Goal: Transaction & Acquisition: Purchase product/service

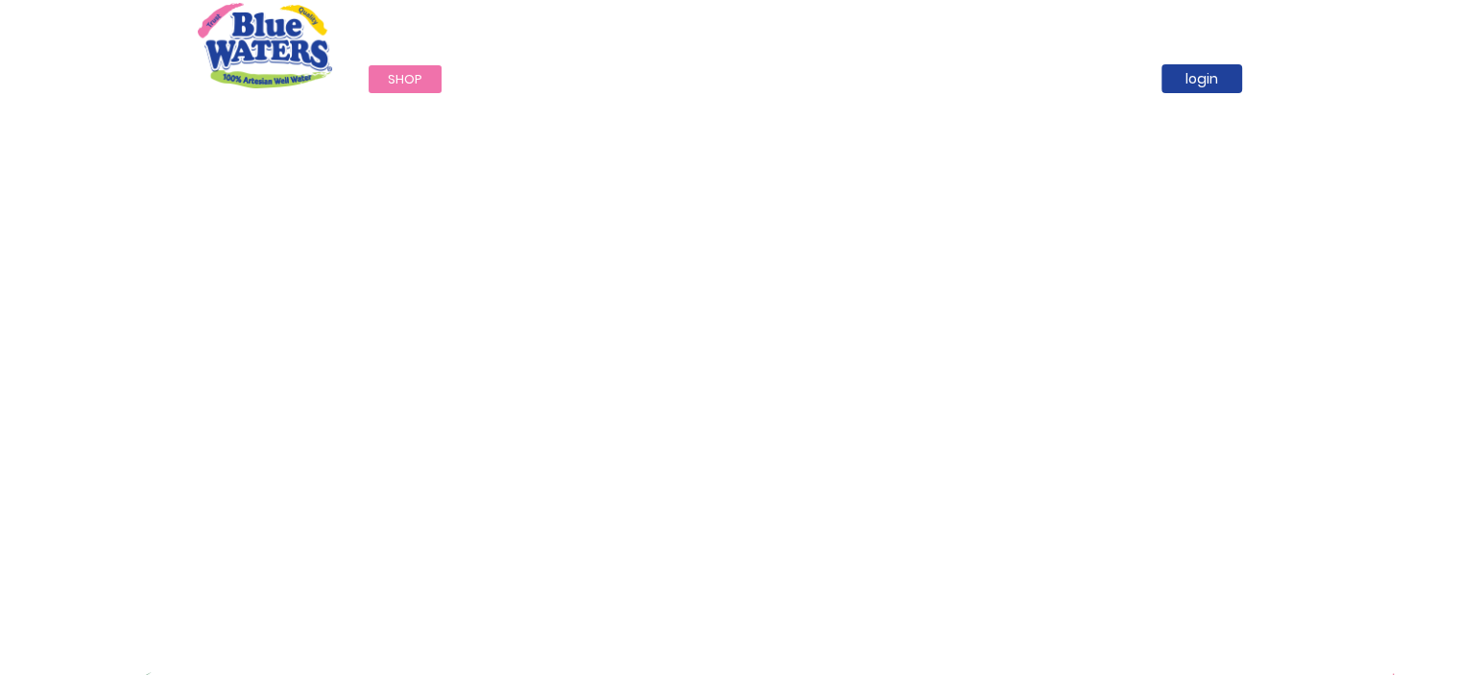
click at [418, 84] on span "Shop" at bounding box center [405, 79] width 35 height 18
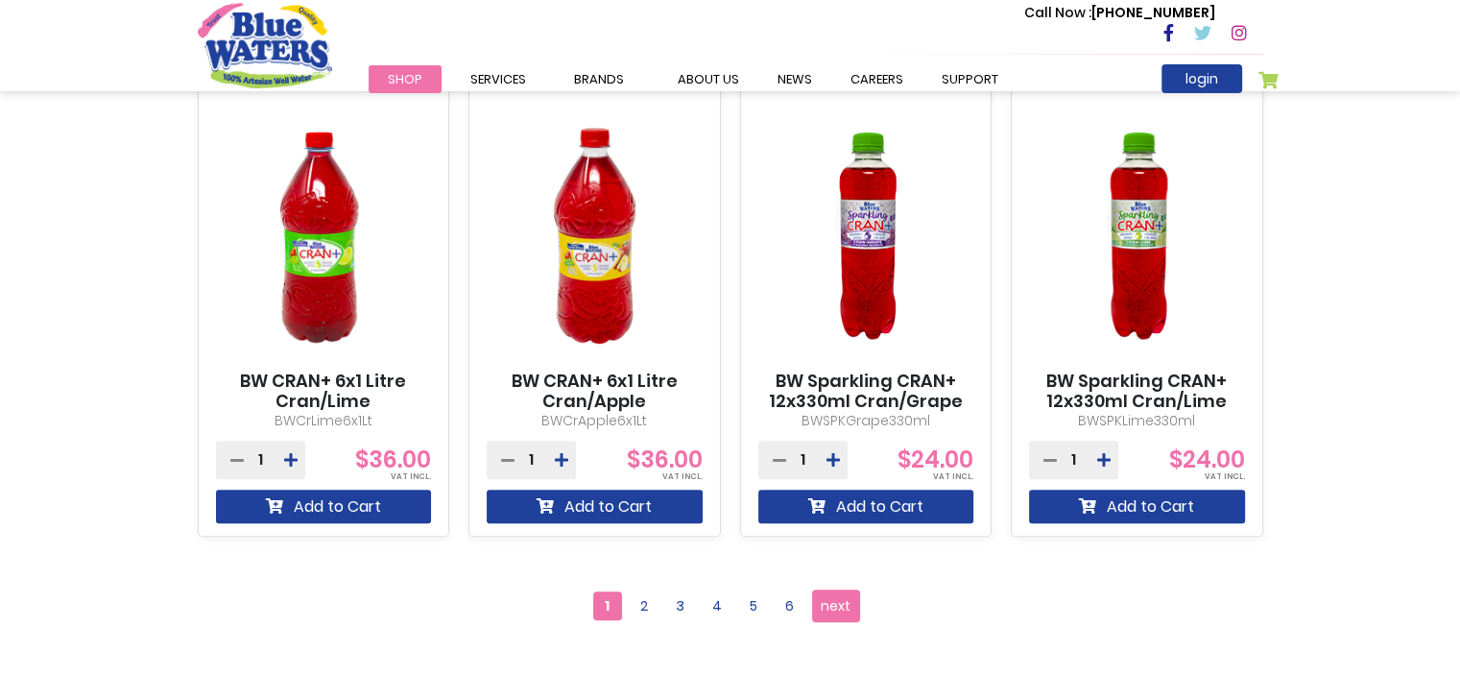
scroll to position [1632, 0]
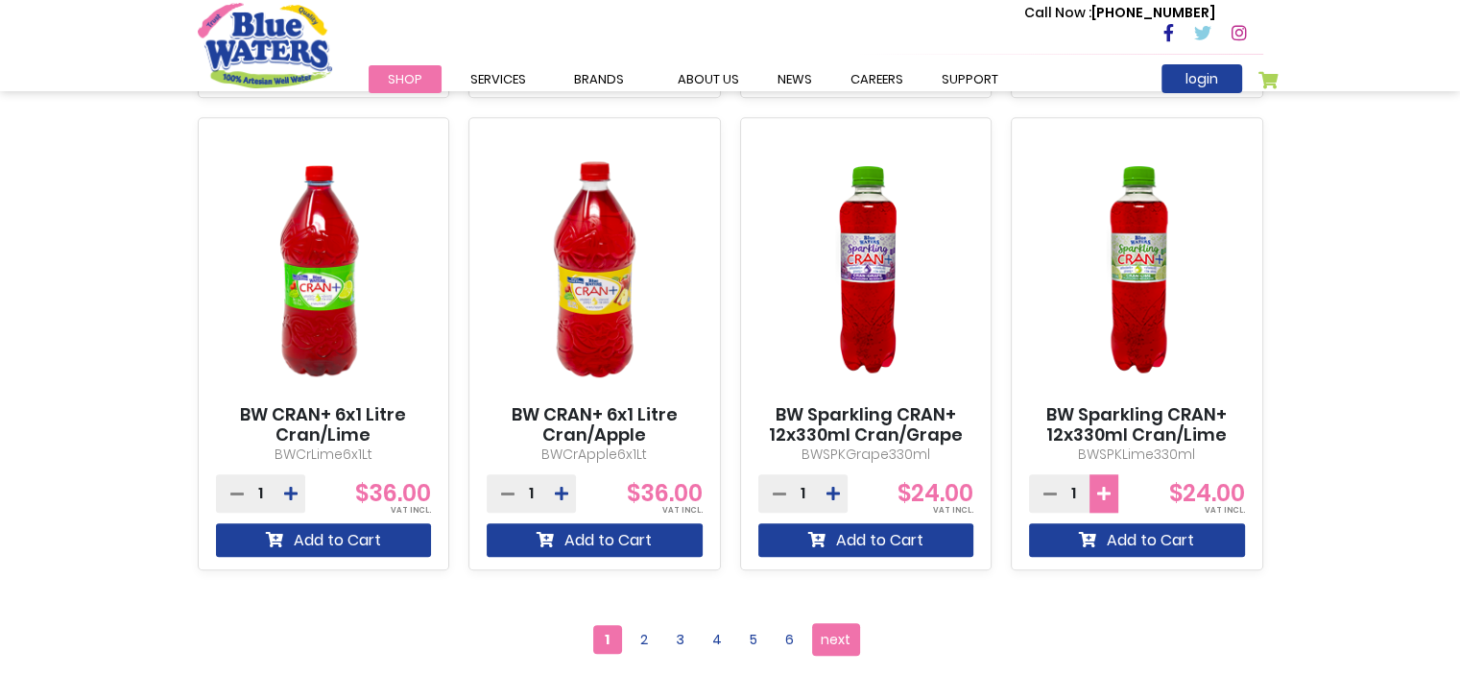
click at [1099, 487] on icon at bounding box center [1103, 493] width 13 height 15
click at [1101, 487] on icon at bounding box center [1103, 493] width 13 height 15
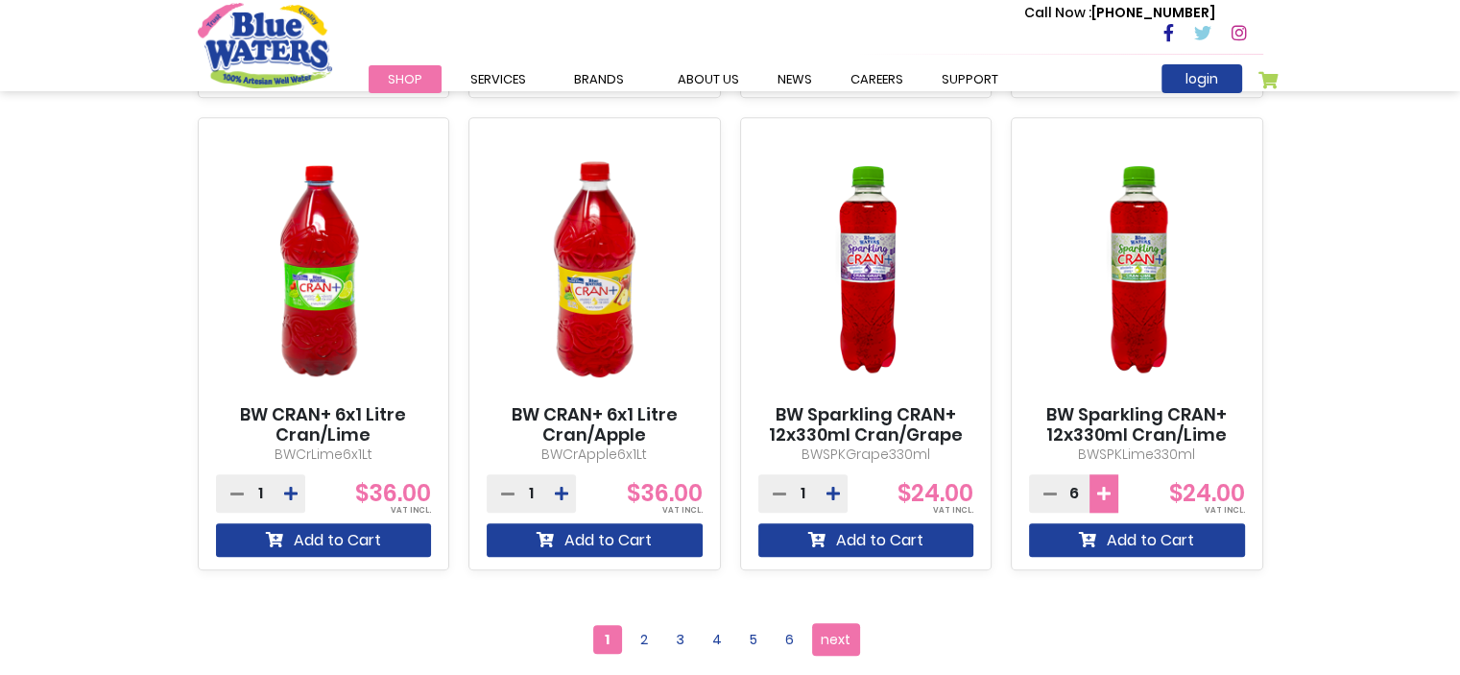
click at [1101, 487] on icon at bounding box center [1103, 493] width 13 height 15
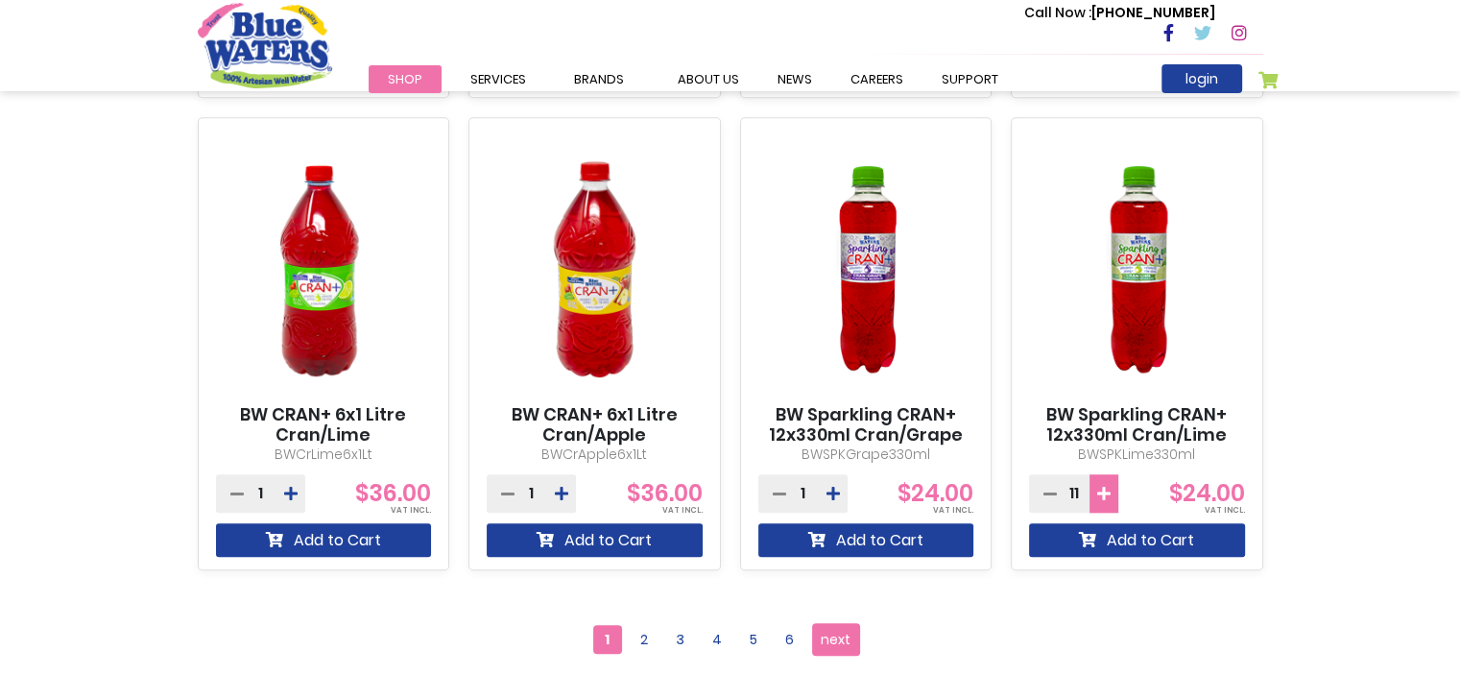
click at [1101, 487] on icon at bounding box center [1103, 493] width 13 height 15
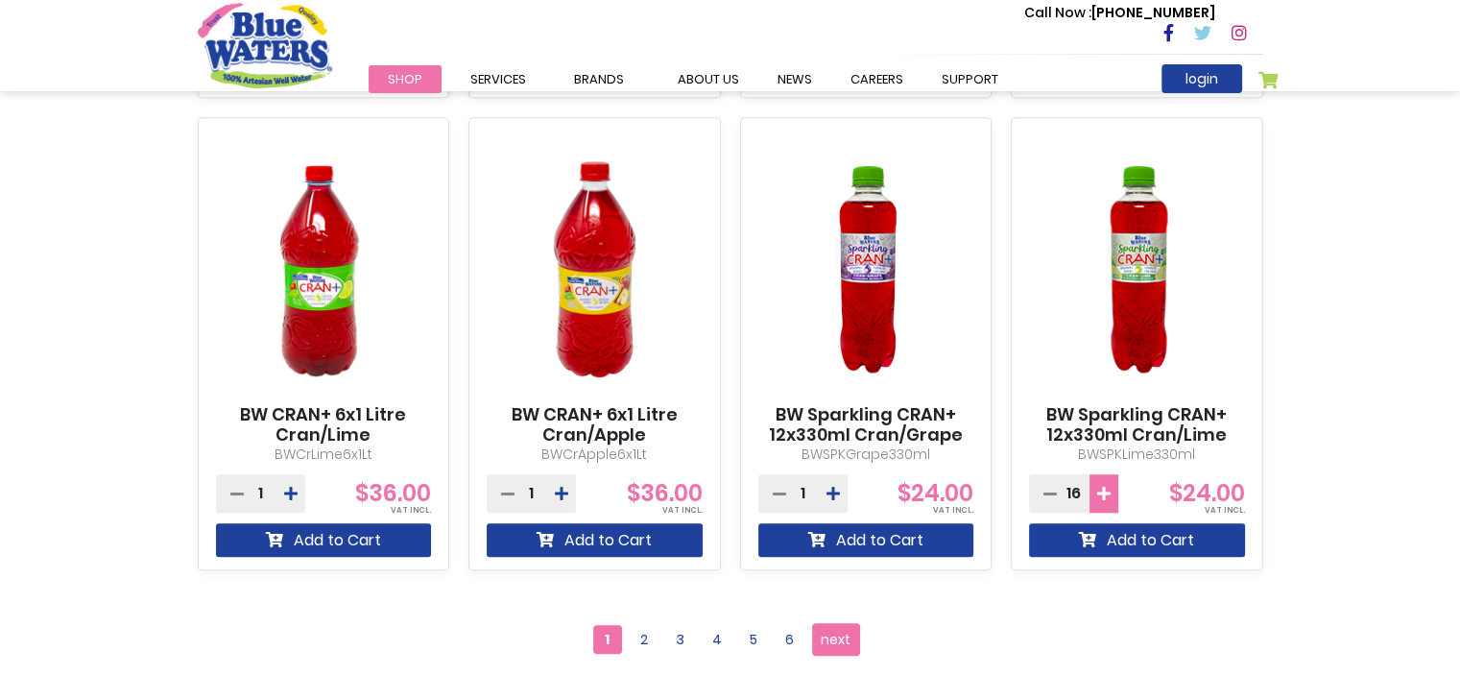
click at [1101, 487] on icon at bounding box center [1103, 493] width 13 height 15
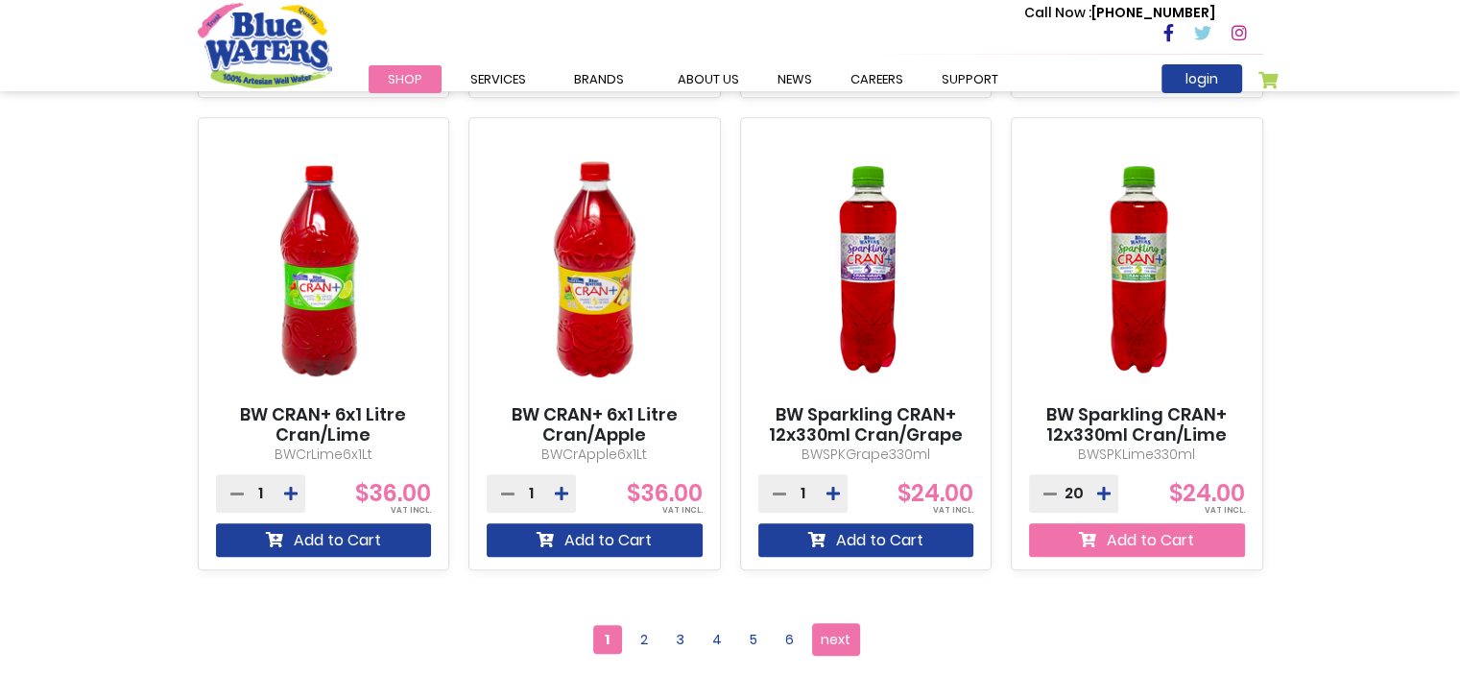
click at [1206, 550] on button "Add to Cart" at bounding box center [1137, 540] width 216 height 34
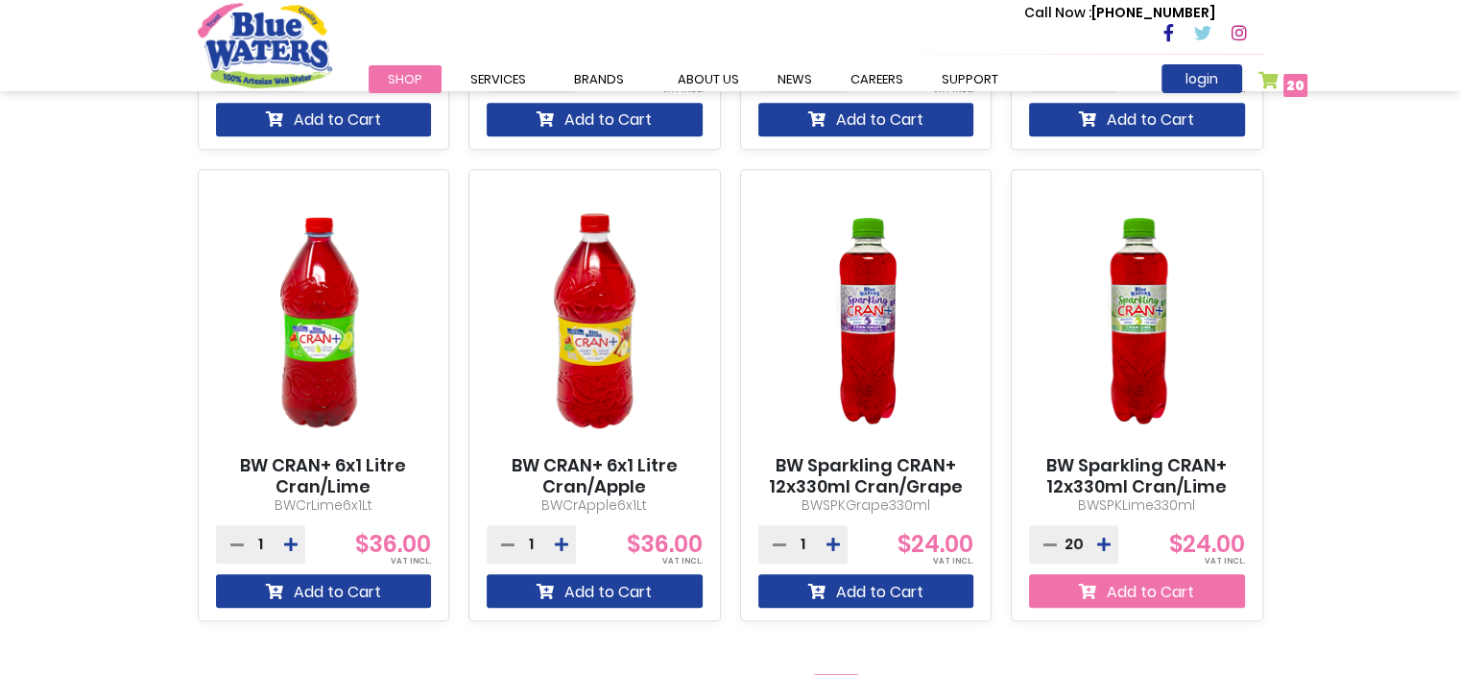
scroll to position [1682, 0]
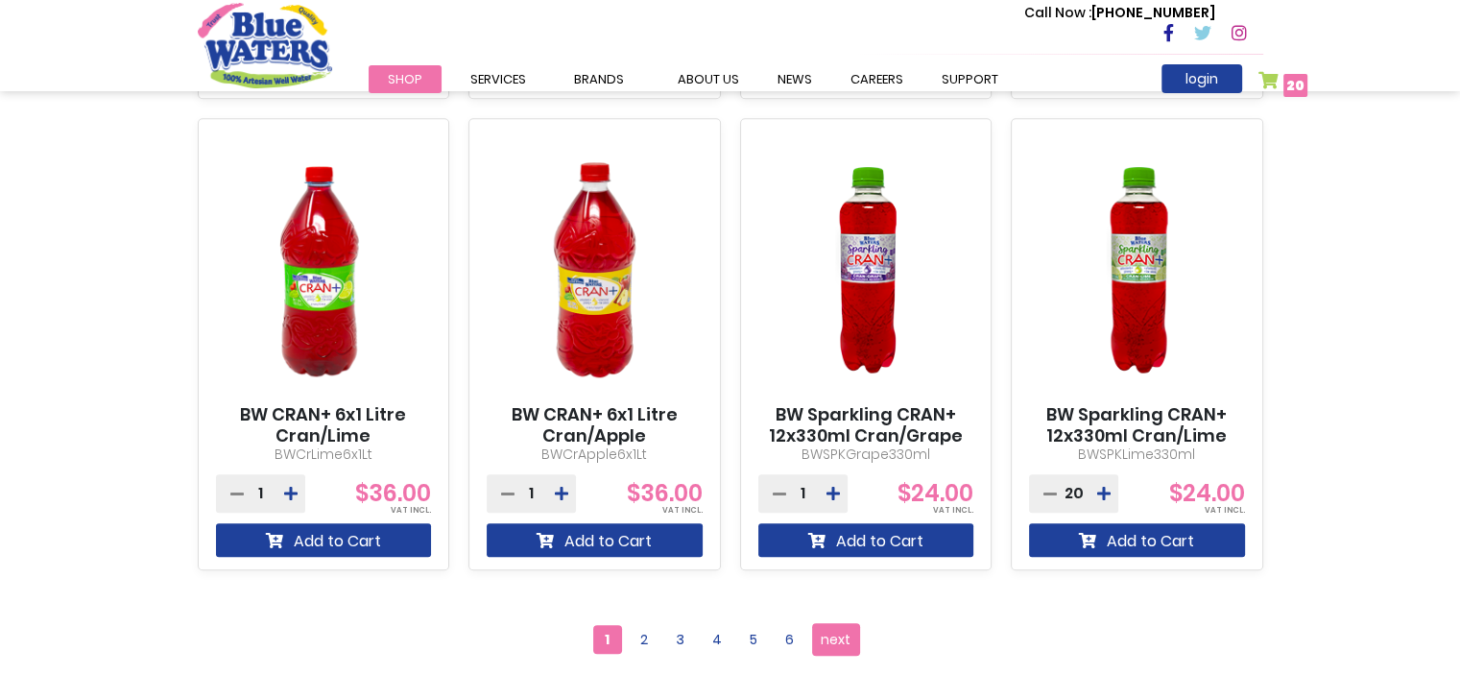
click at [1278, 86] on link "My Cart 20 20 items" at bounding box center [1283, 85] width 50 height 28
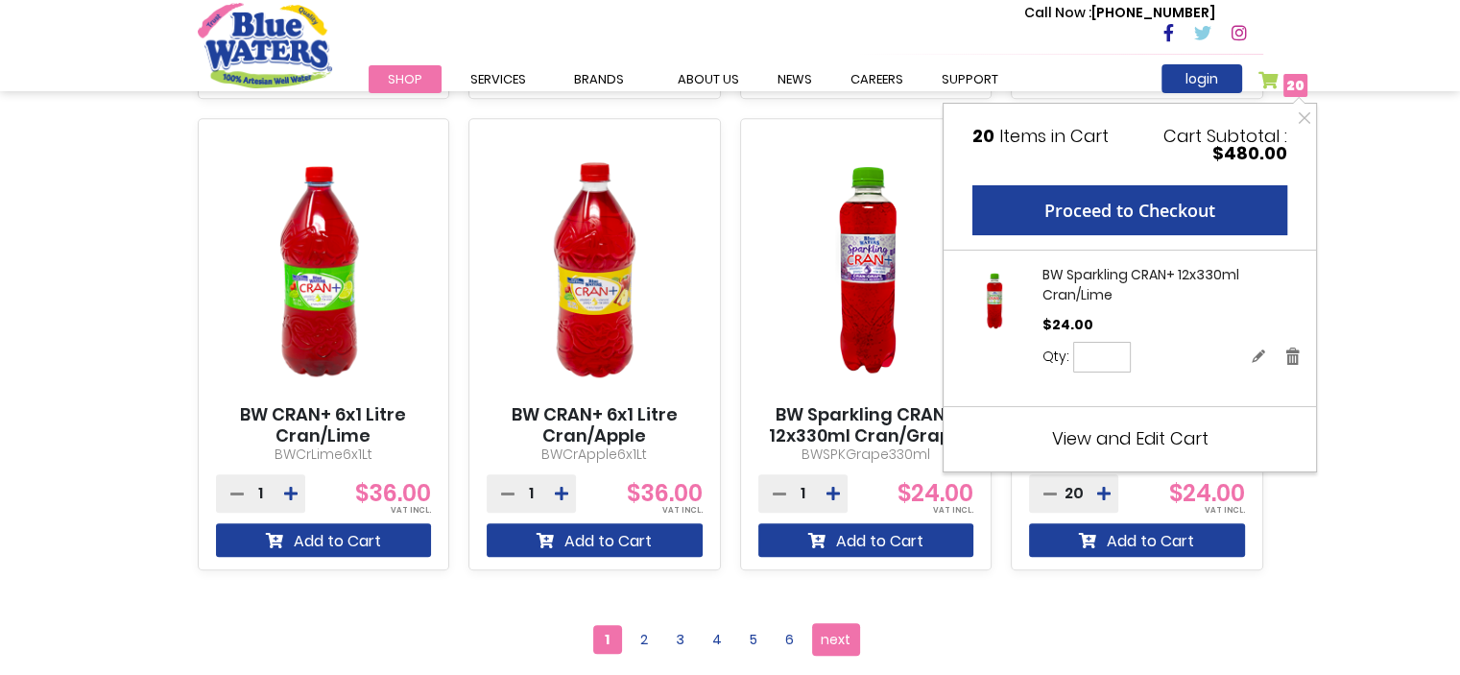
click at [1146, 433] on span "View and Edit Cart" at bounding box center [1130, 438] width 156 height 24
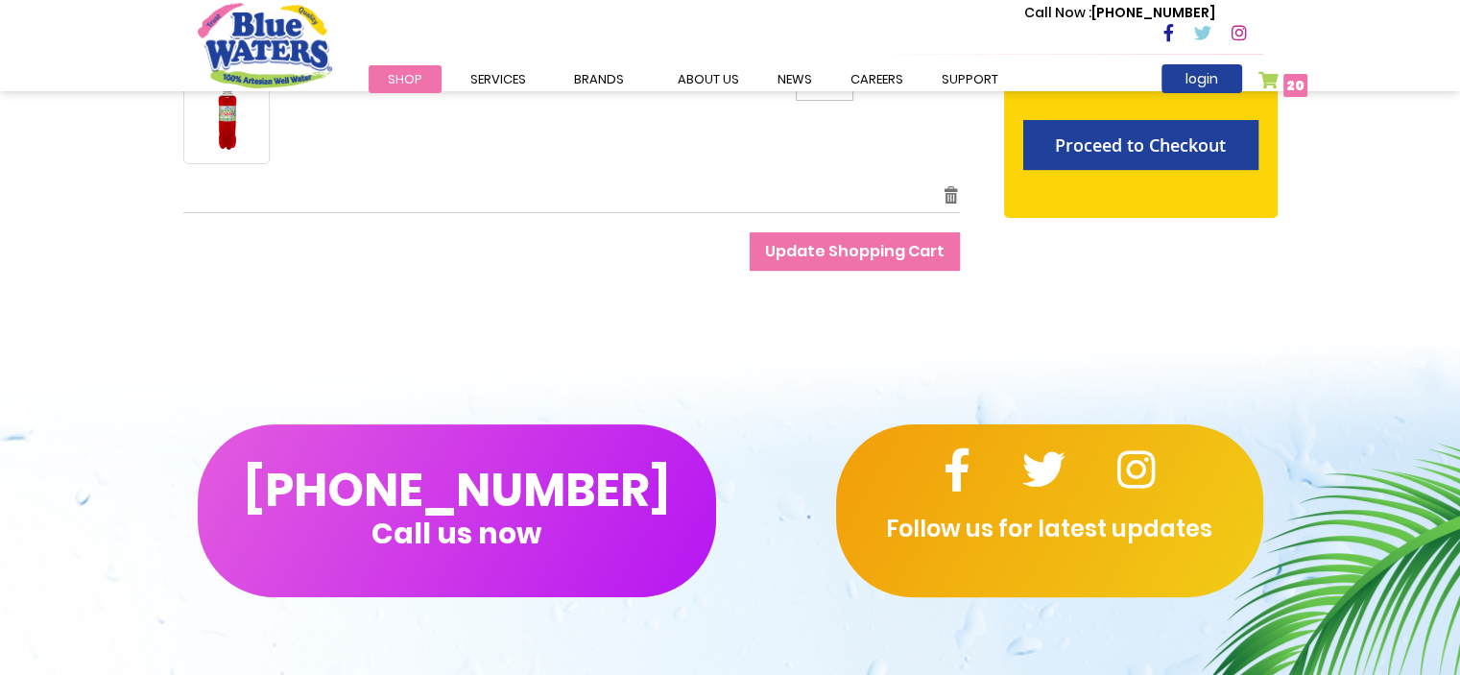
scroll to position [192, 0]
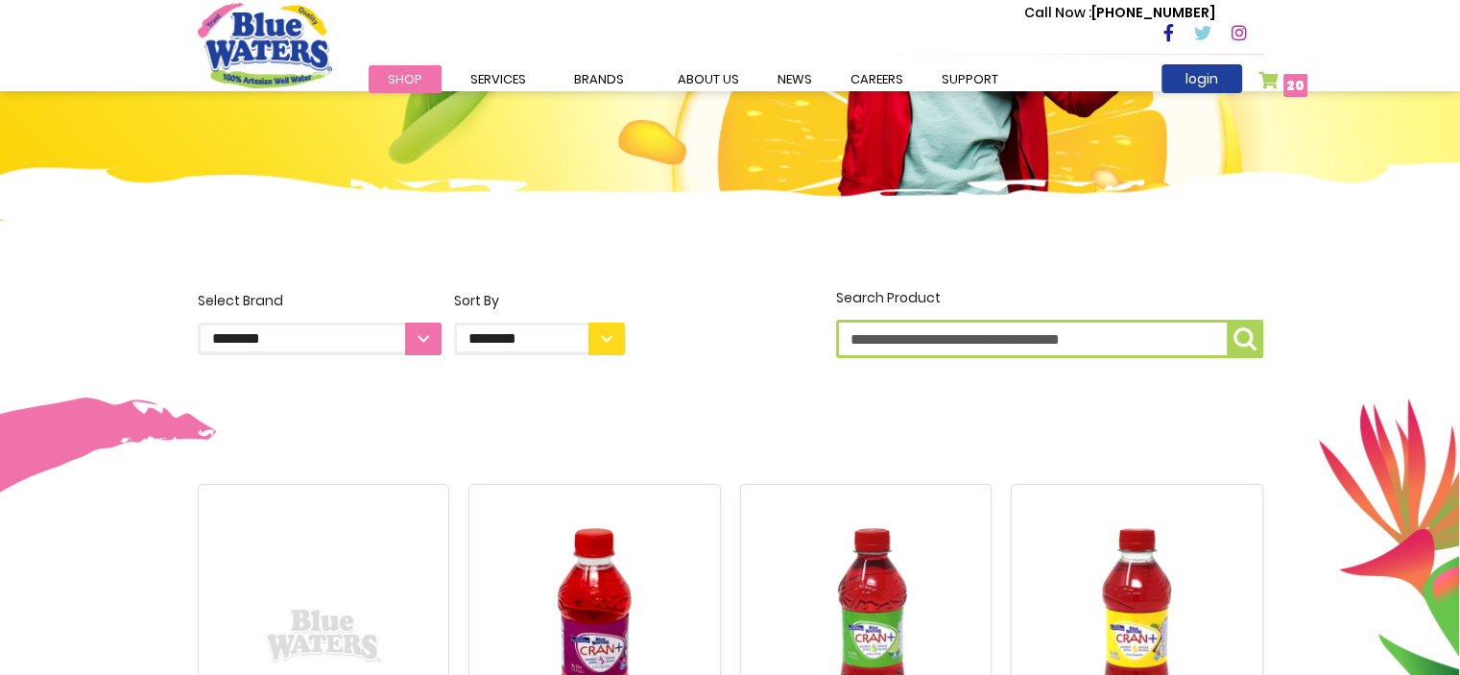
scroll to position [96, 0]
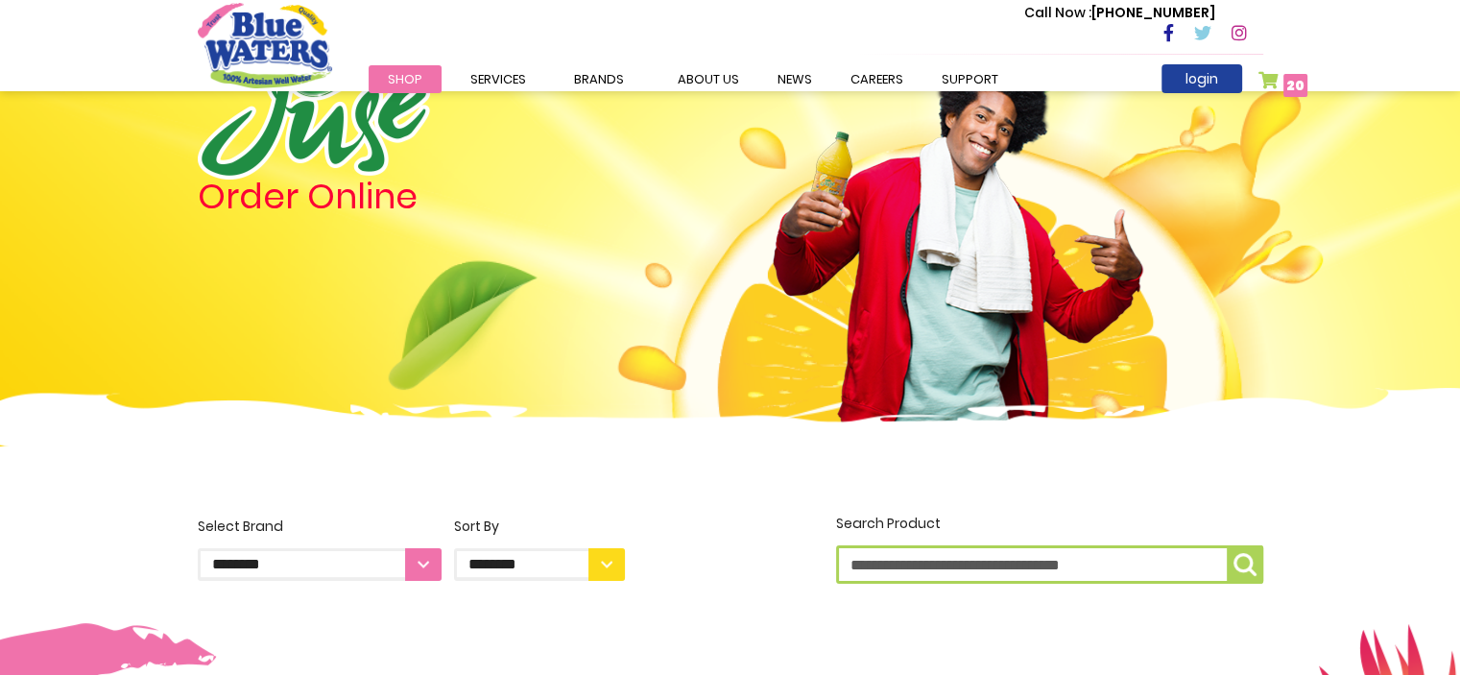
click at [409, 80] on span "Shop" at bounding box center [405, 79] width 35 height 18
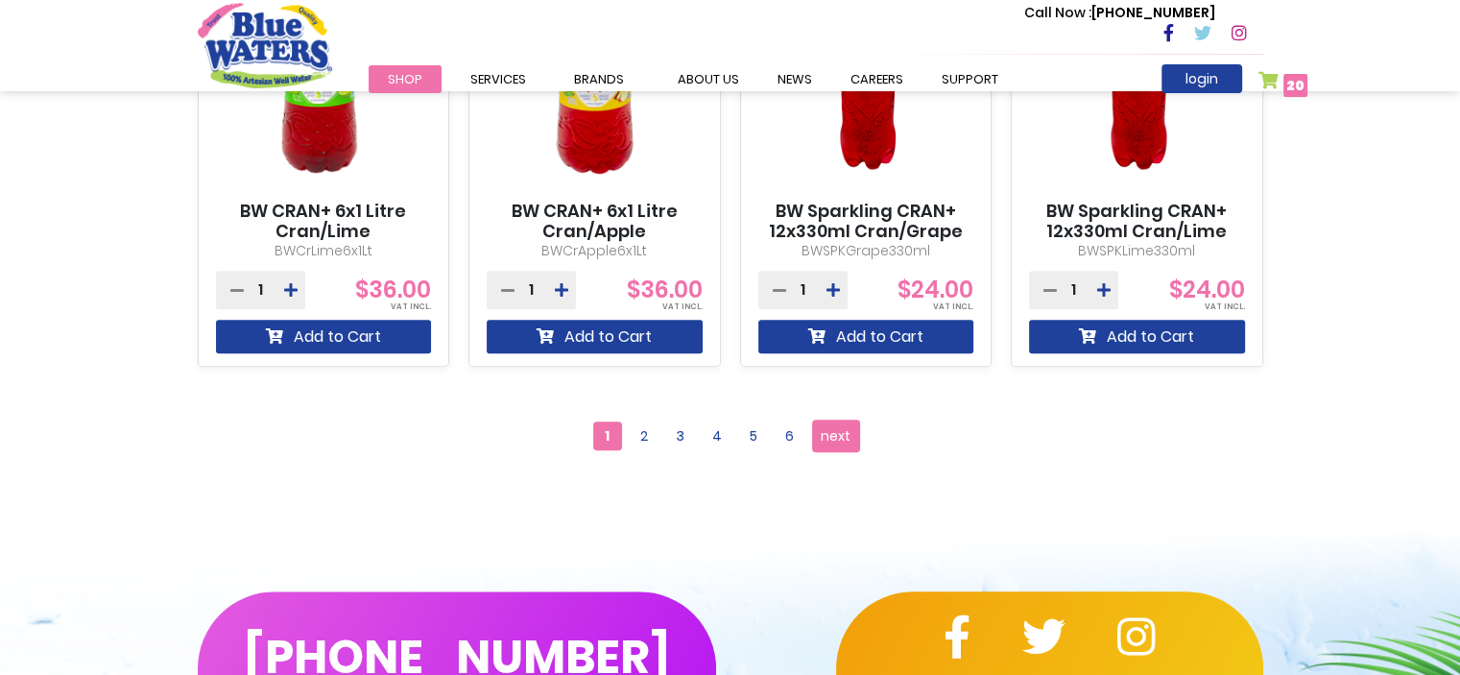
scroll to position [1727, 0]
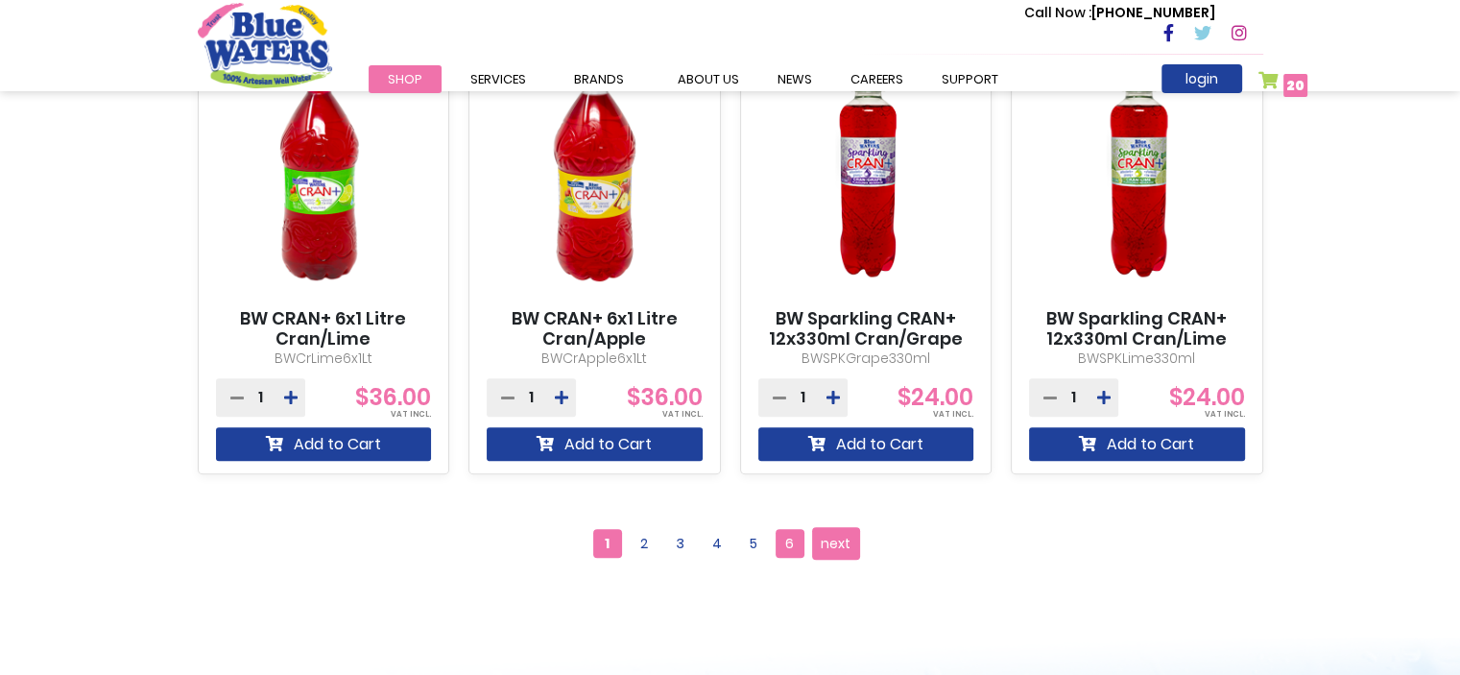
click at [791, 554] on span "6" at bounding box center [789, 543] width 29 height 29
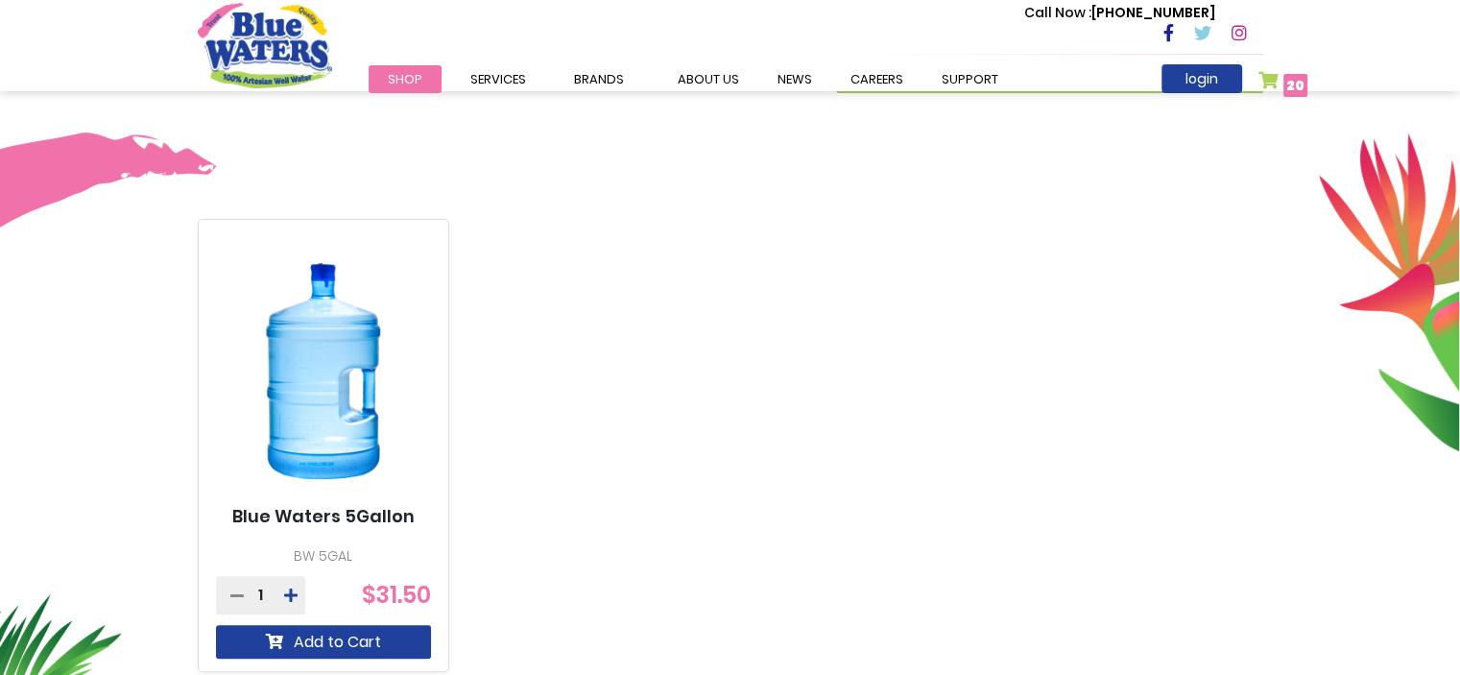
scroll to position [768, 0]
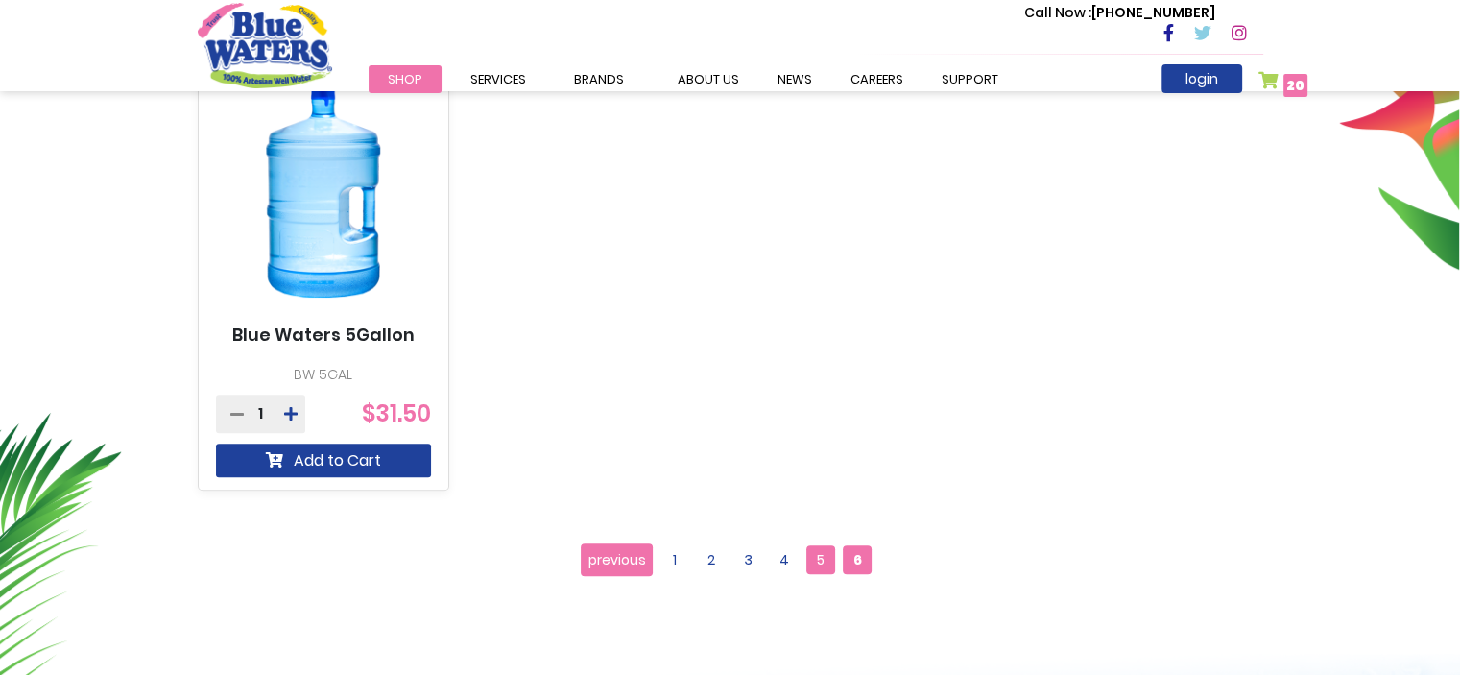
click at [814, 563] on span "5" at bounding box center [820, 559] width 29 height 29
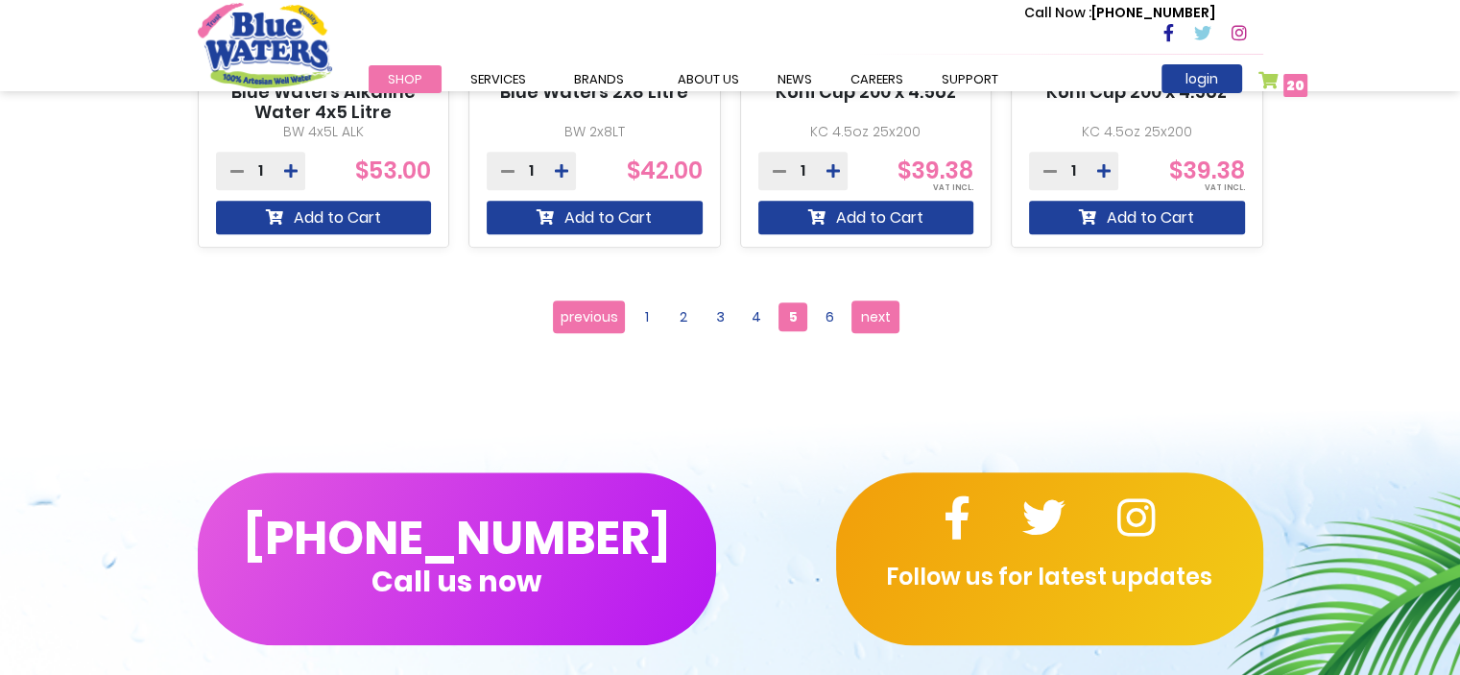
scroll to position [2111, 0]
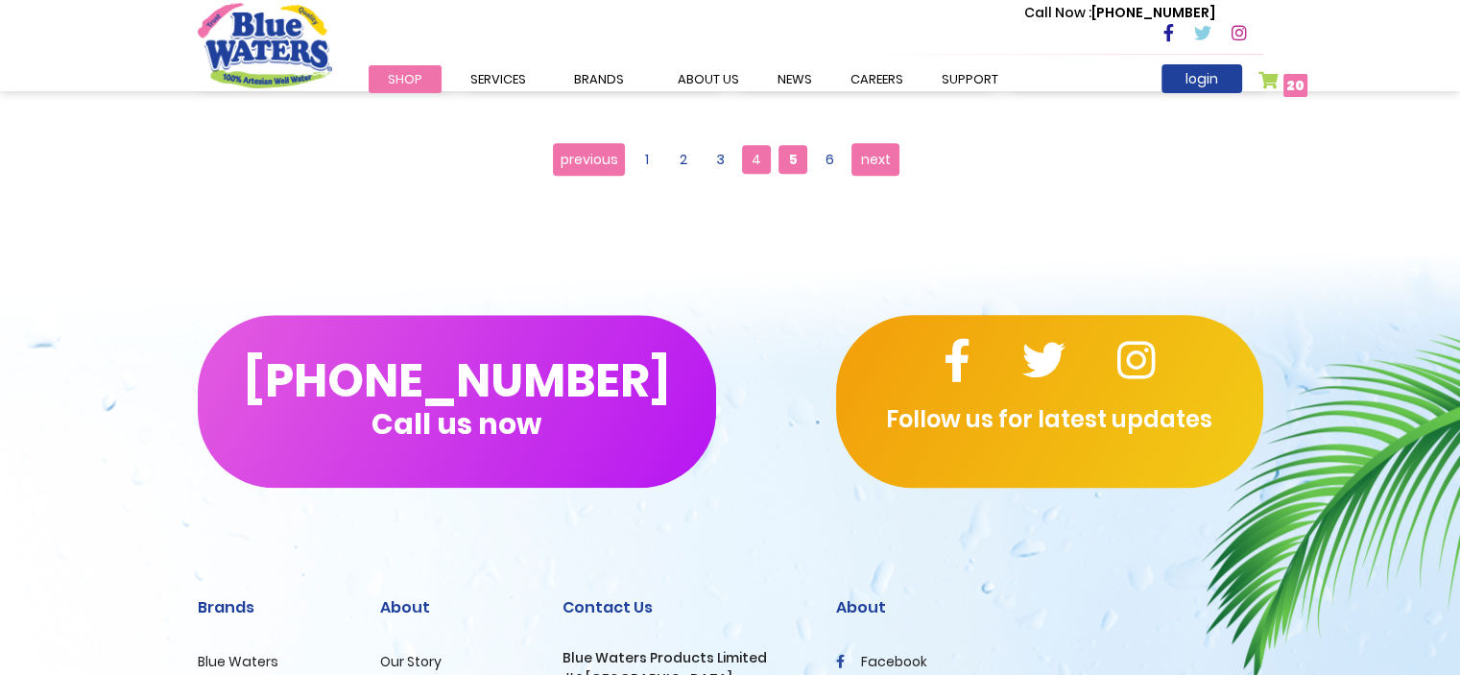
click at [754, 156] on span "4" at bounding box center [756, 159] width 29 height 29
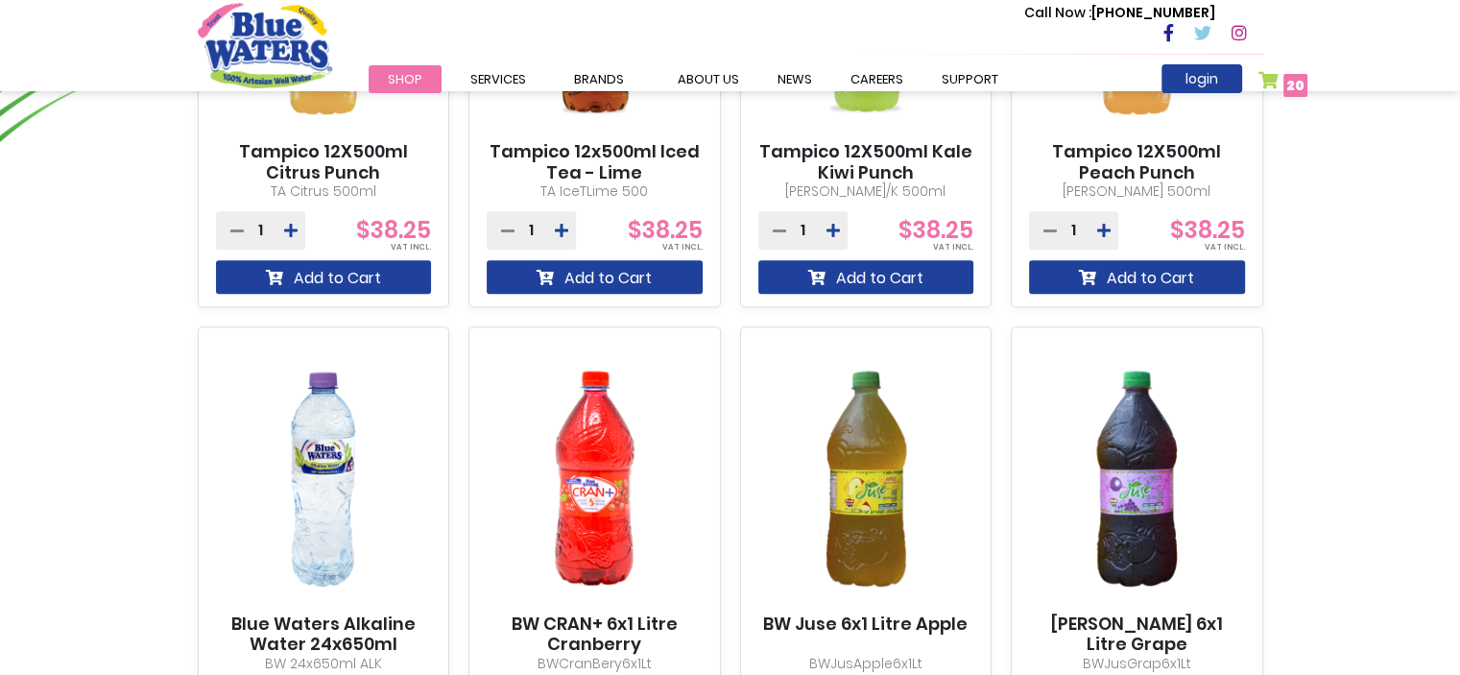
scroll to position [1632, 0]
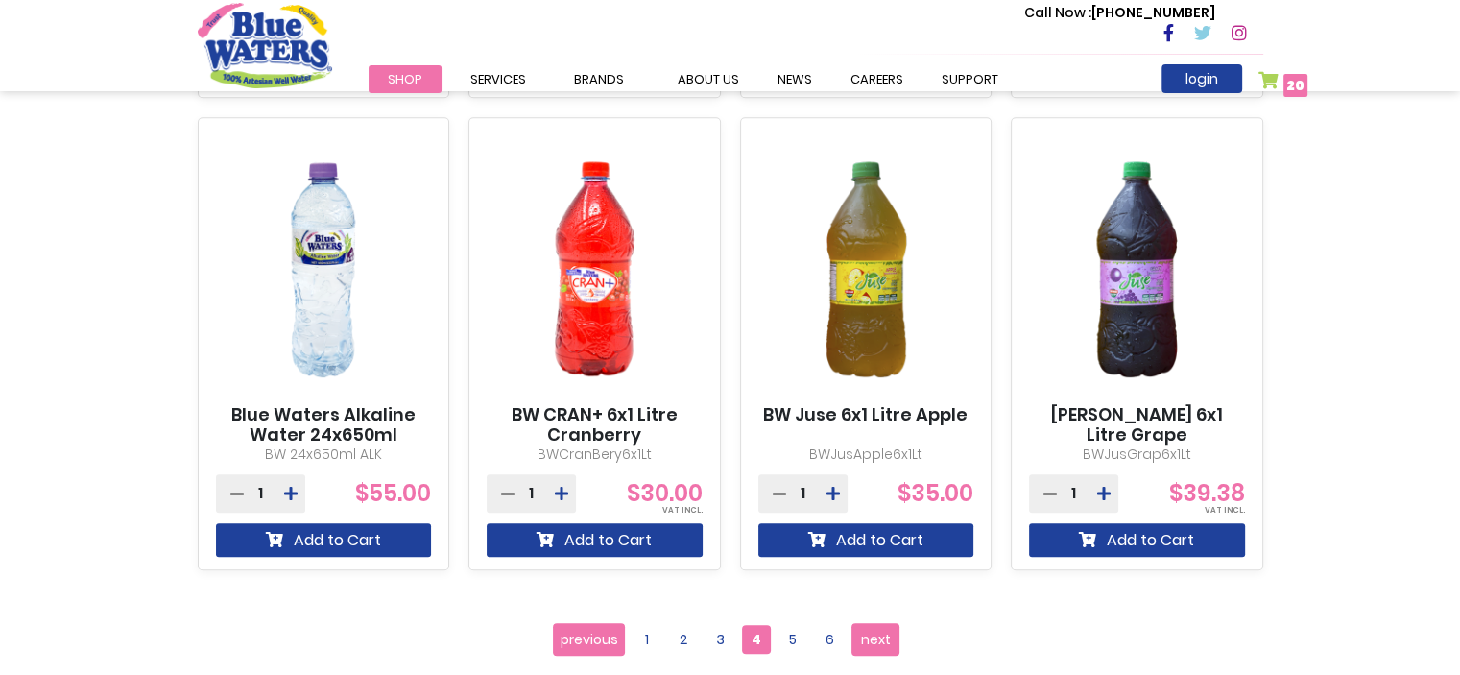
click at [357, 307] on img at bounding box center [324, 269] width 216 height 270
click at [726, 646] on span "3" at bounding box center [719, 639] width 29 height 29
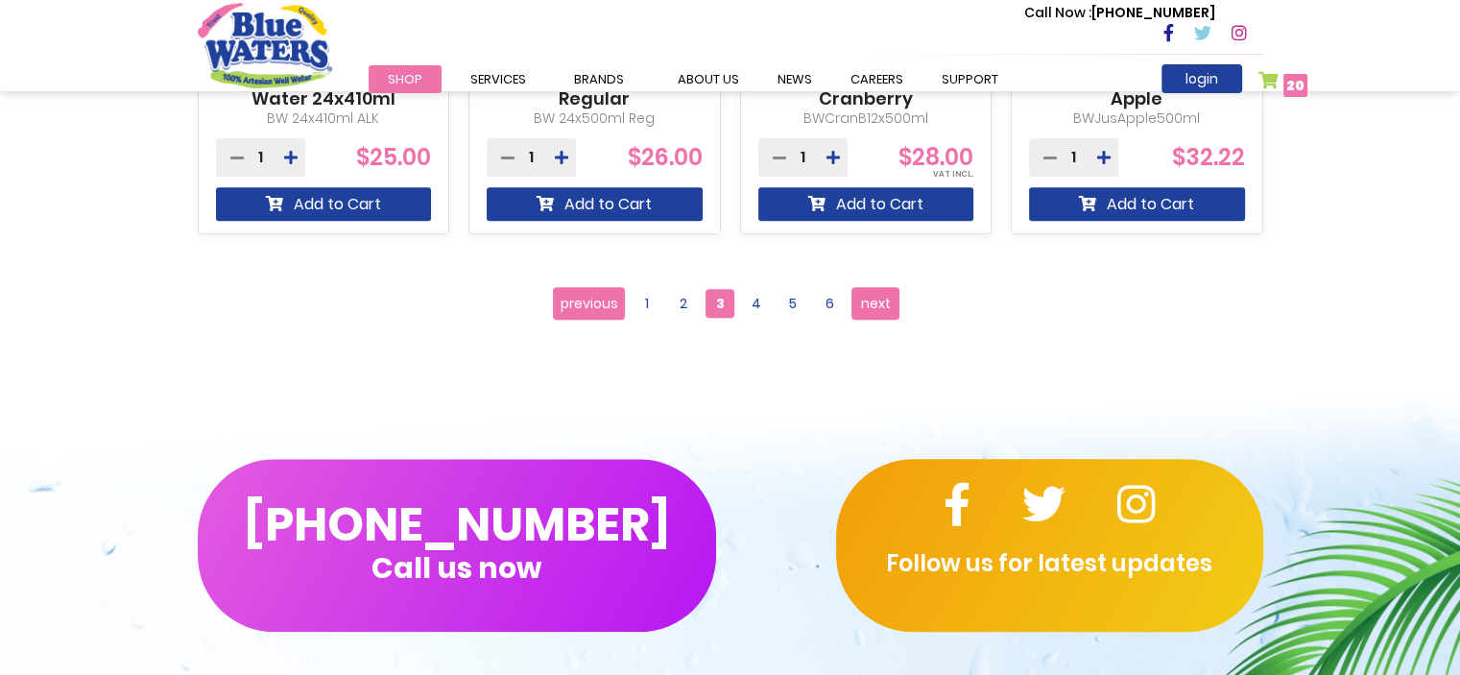
scroll to position [2111, 0]
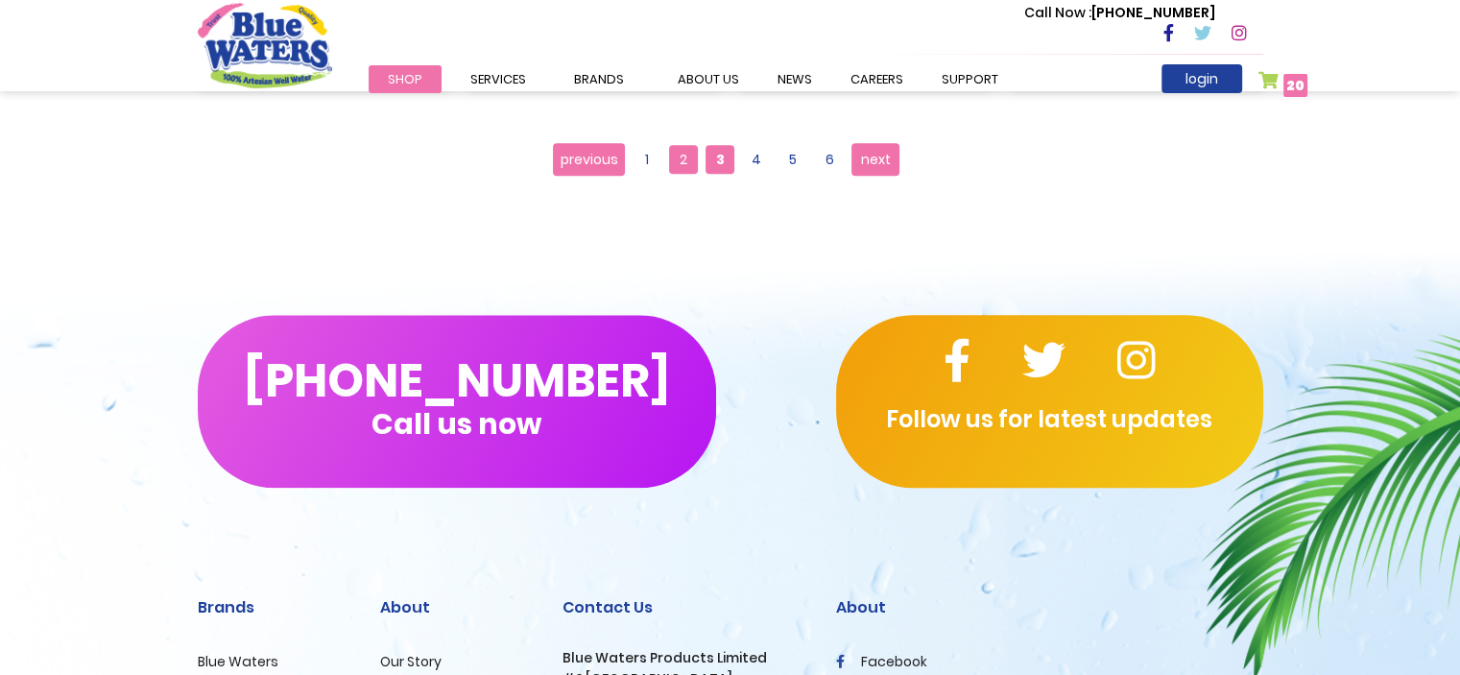
click at [683, 154] on span "2" at bounding box center [683, 159] width 29 height 29
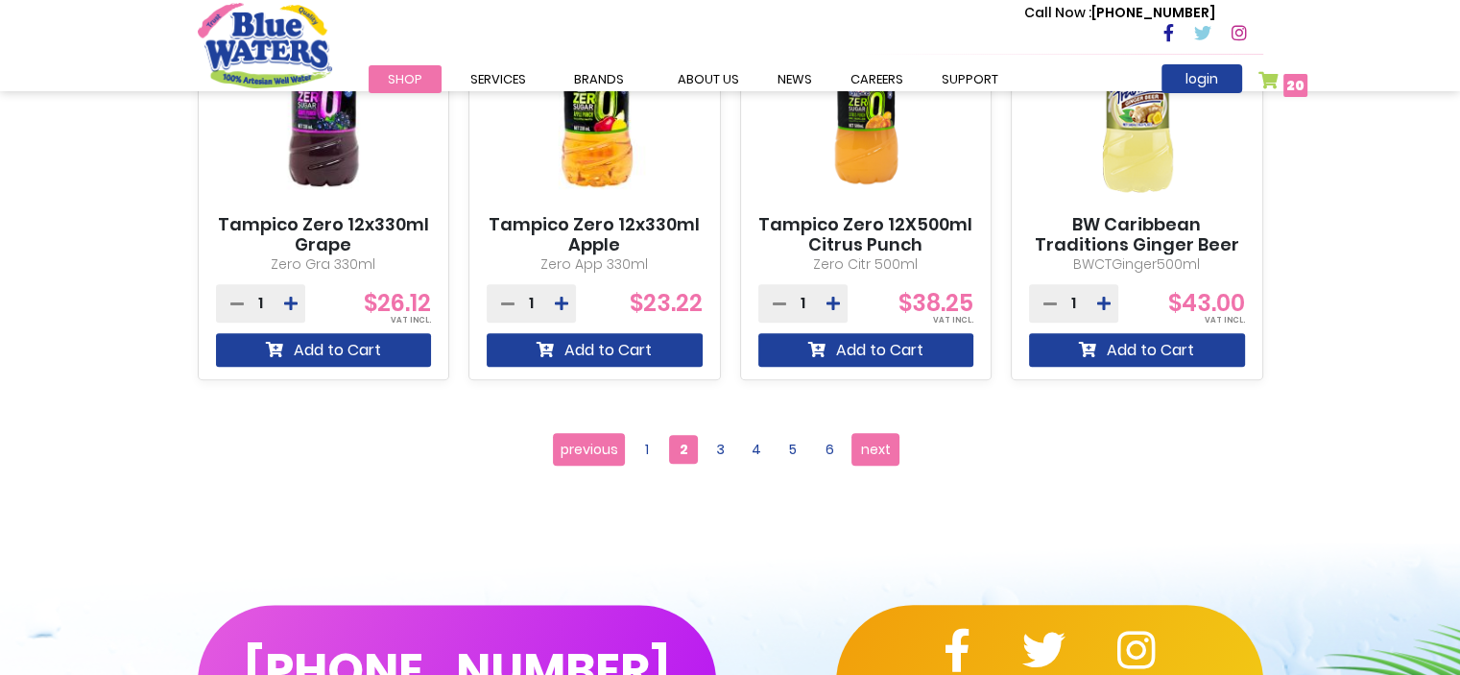
scroll to position [1823, 0]
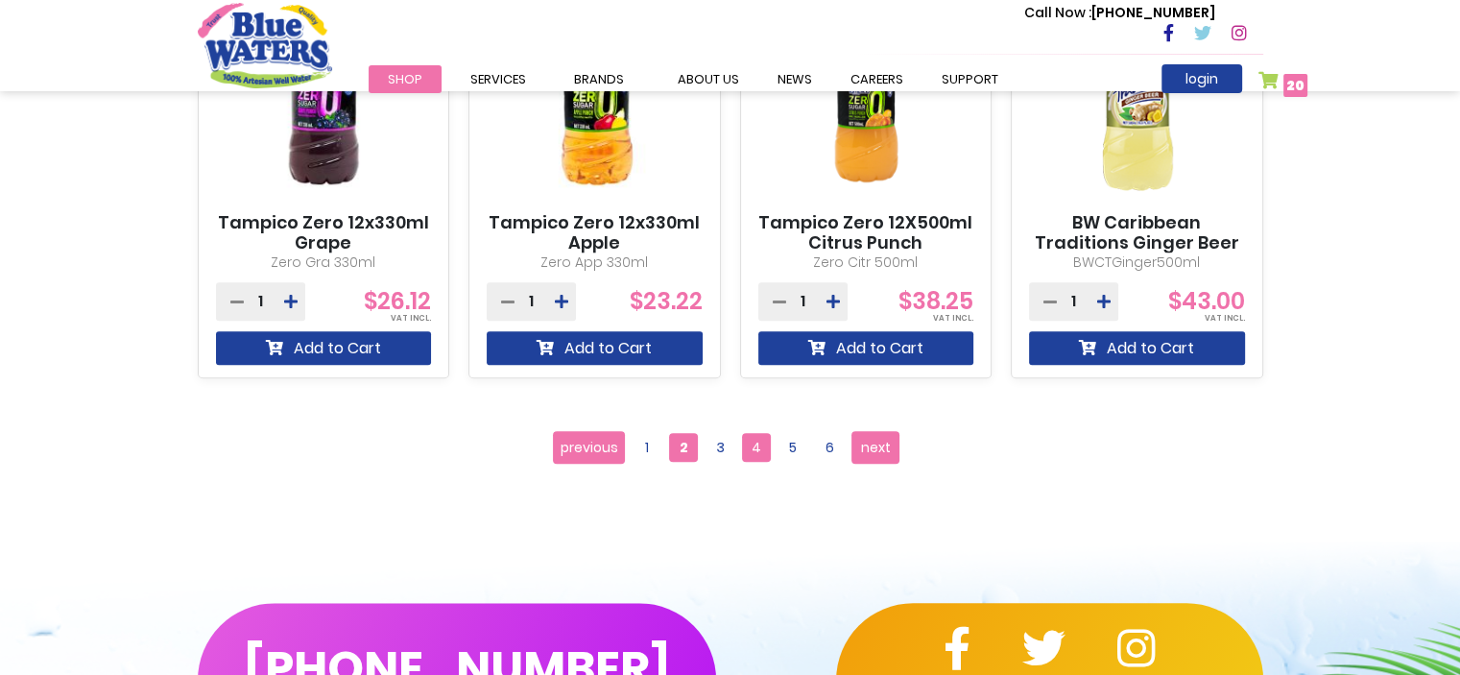
click at [761, 447] on span "4" at bounding box center [756, 447] width 29 height 29
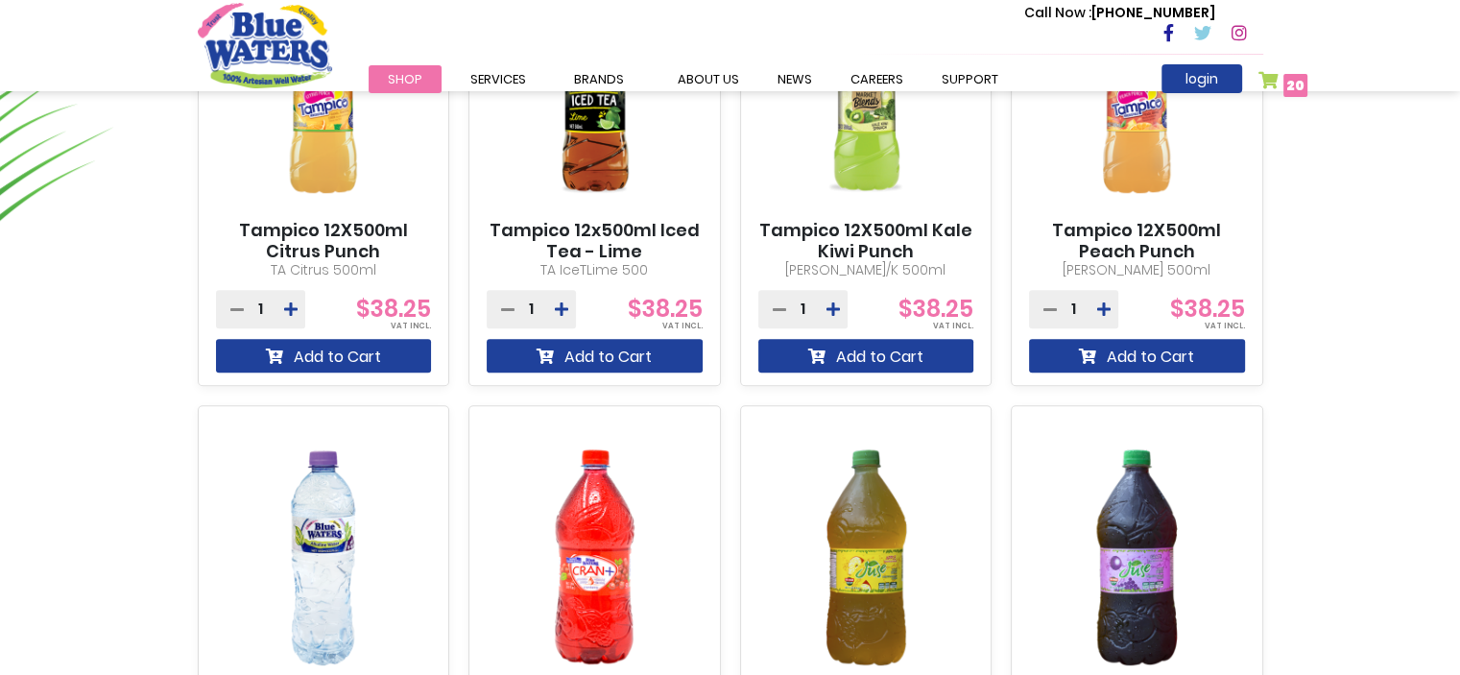
scroll to position [1632, 0]
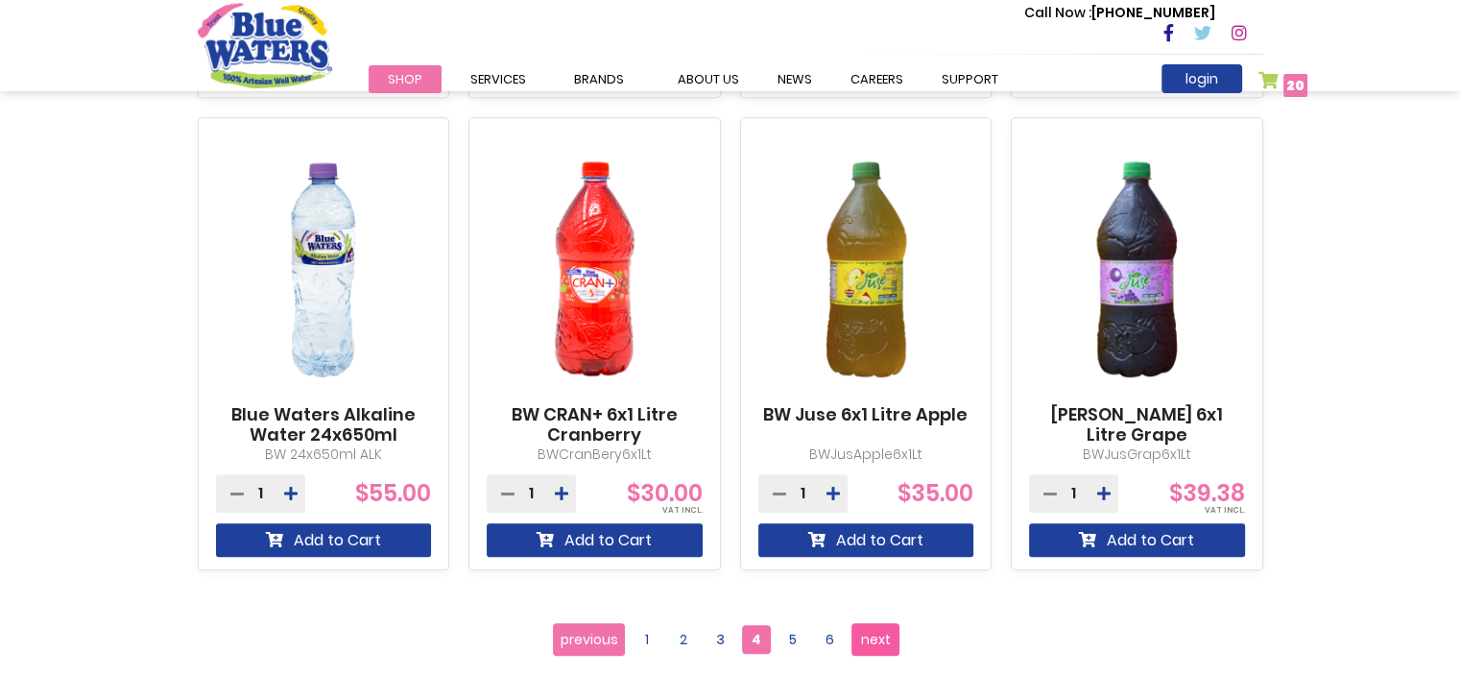
click at [870, 628] on span "next" at bounding box center [876, 639] width 30 height 29
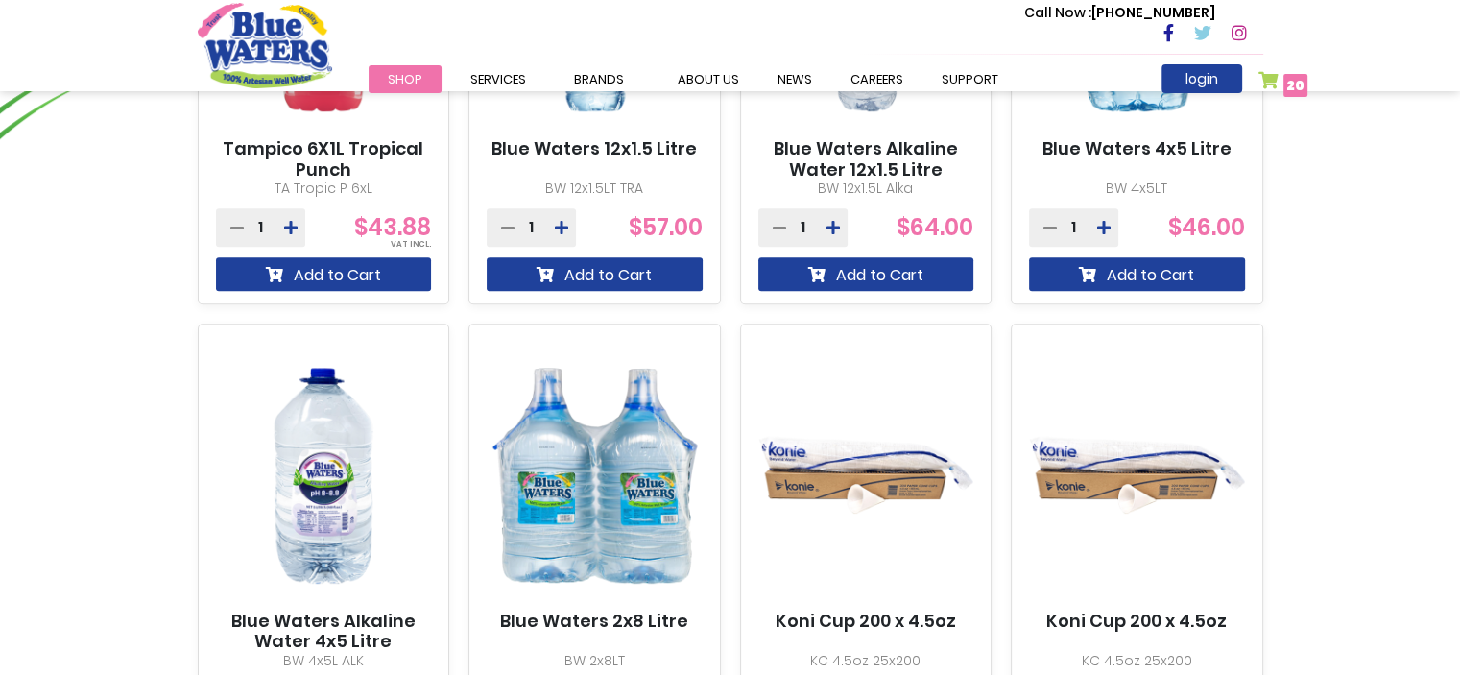
scroll to position [1632, 0]
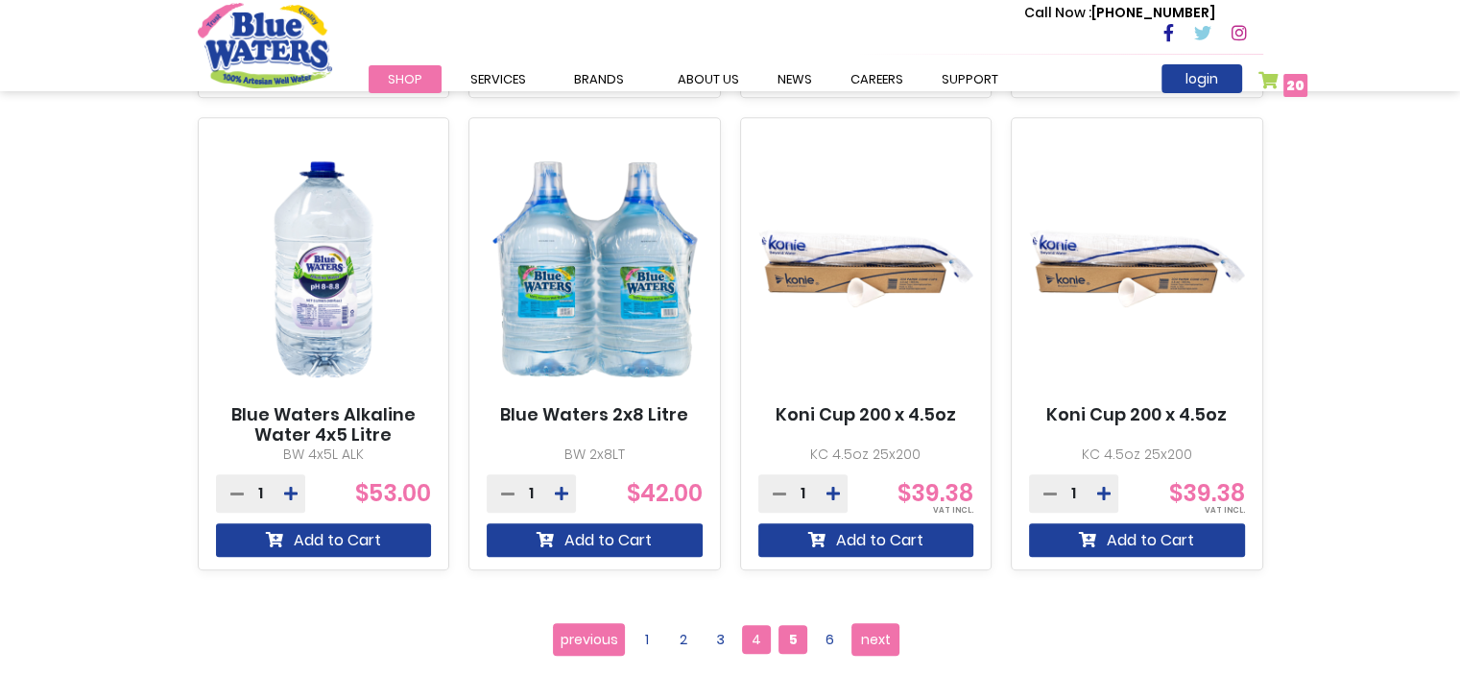
click at [746, 652] on span "4" at bounding box center [756, 639] width 29 height 29
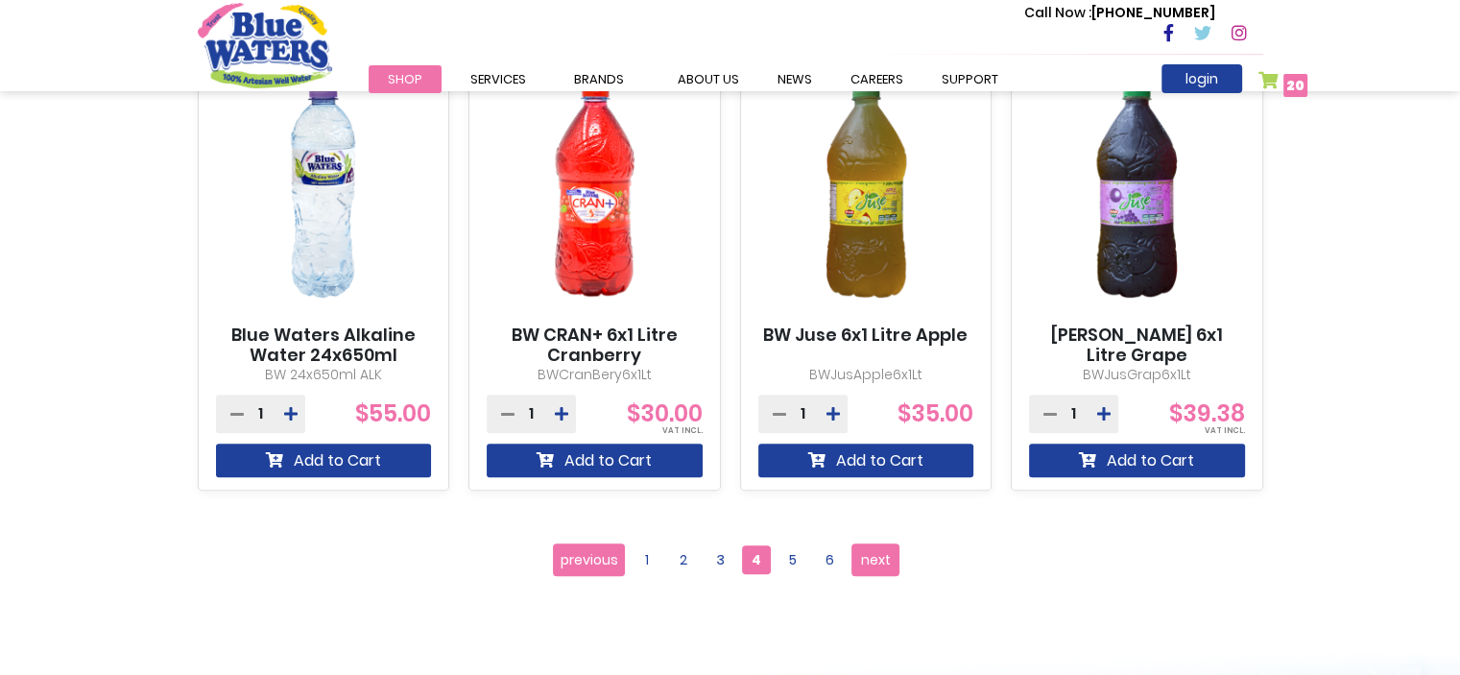
scroll to position [1823, 0]
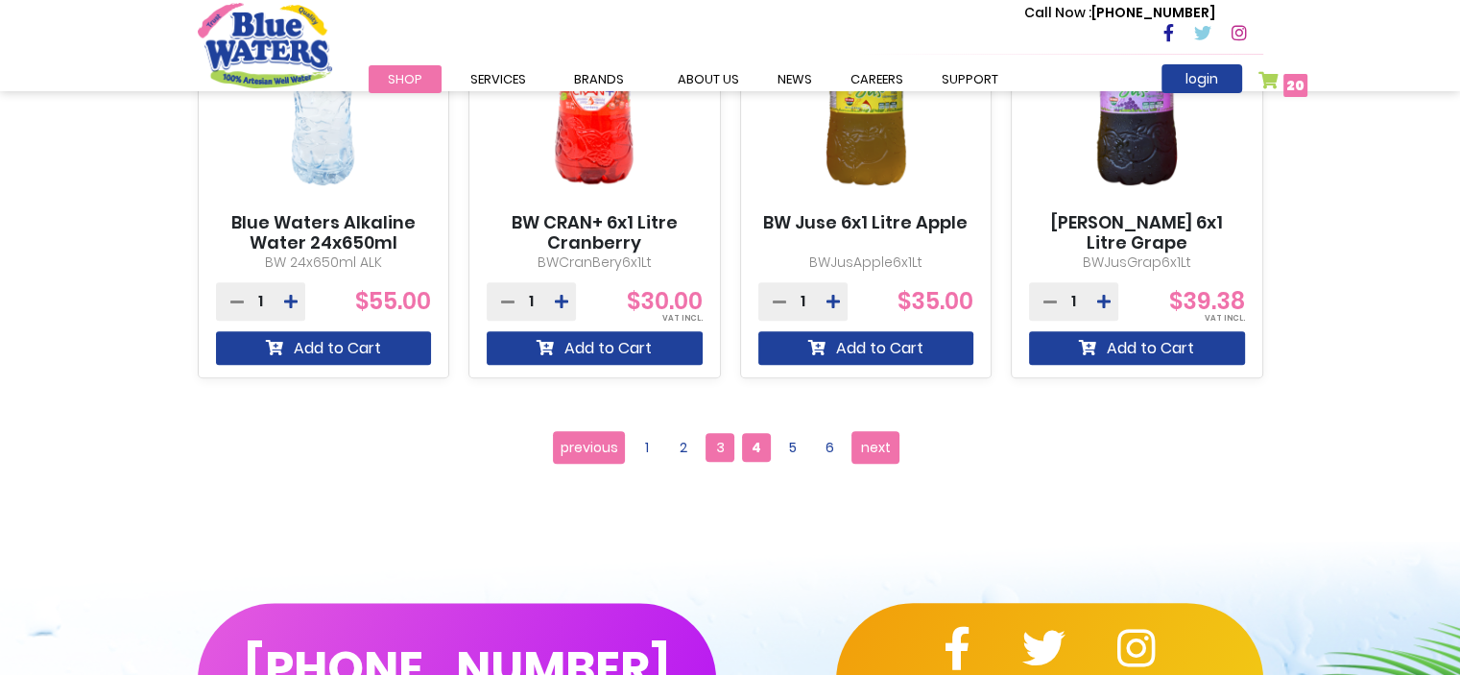
click at [726, 444] on span "3" at bounding box center [719, 447] width 29 height 29
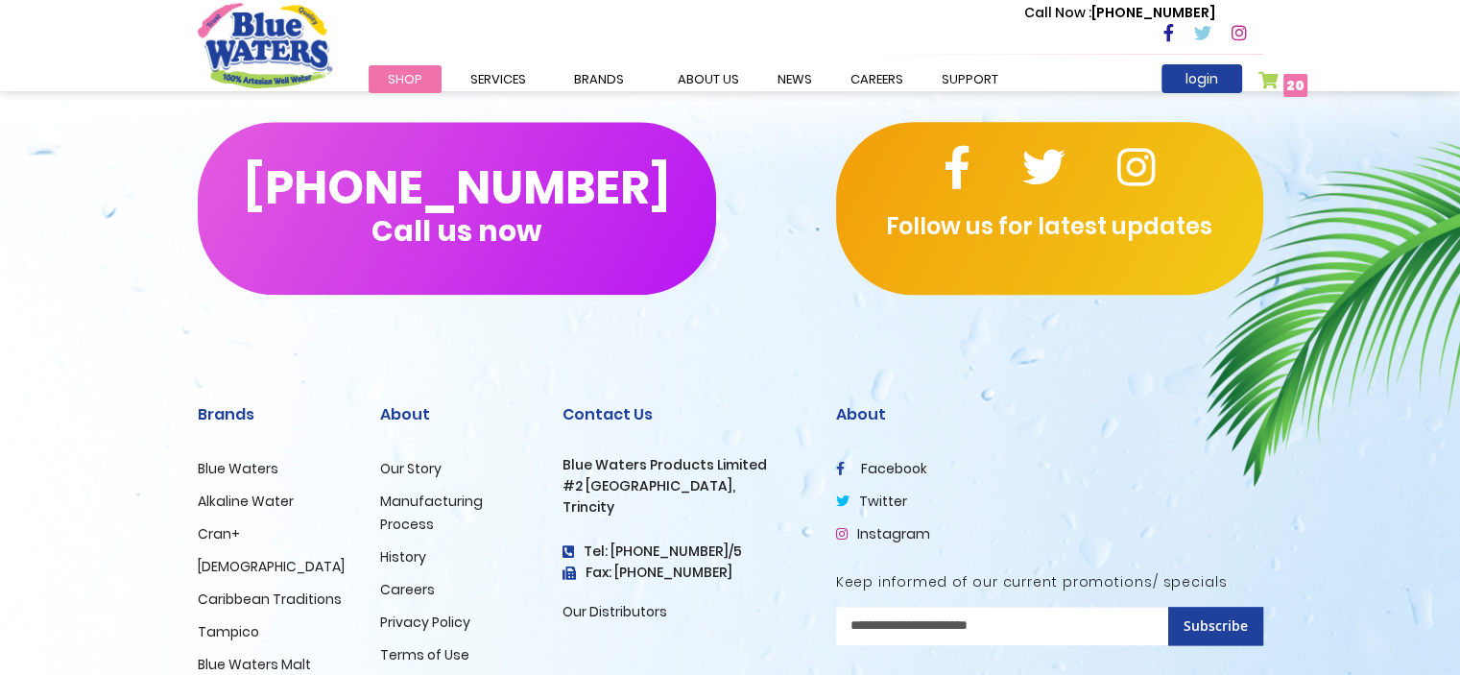
scroll to position [2063, 0]
